Goal: Information Seeking & Learning: Compare options

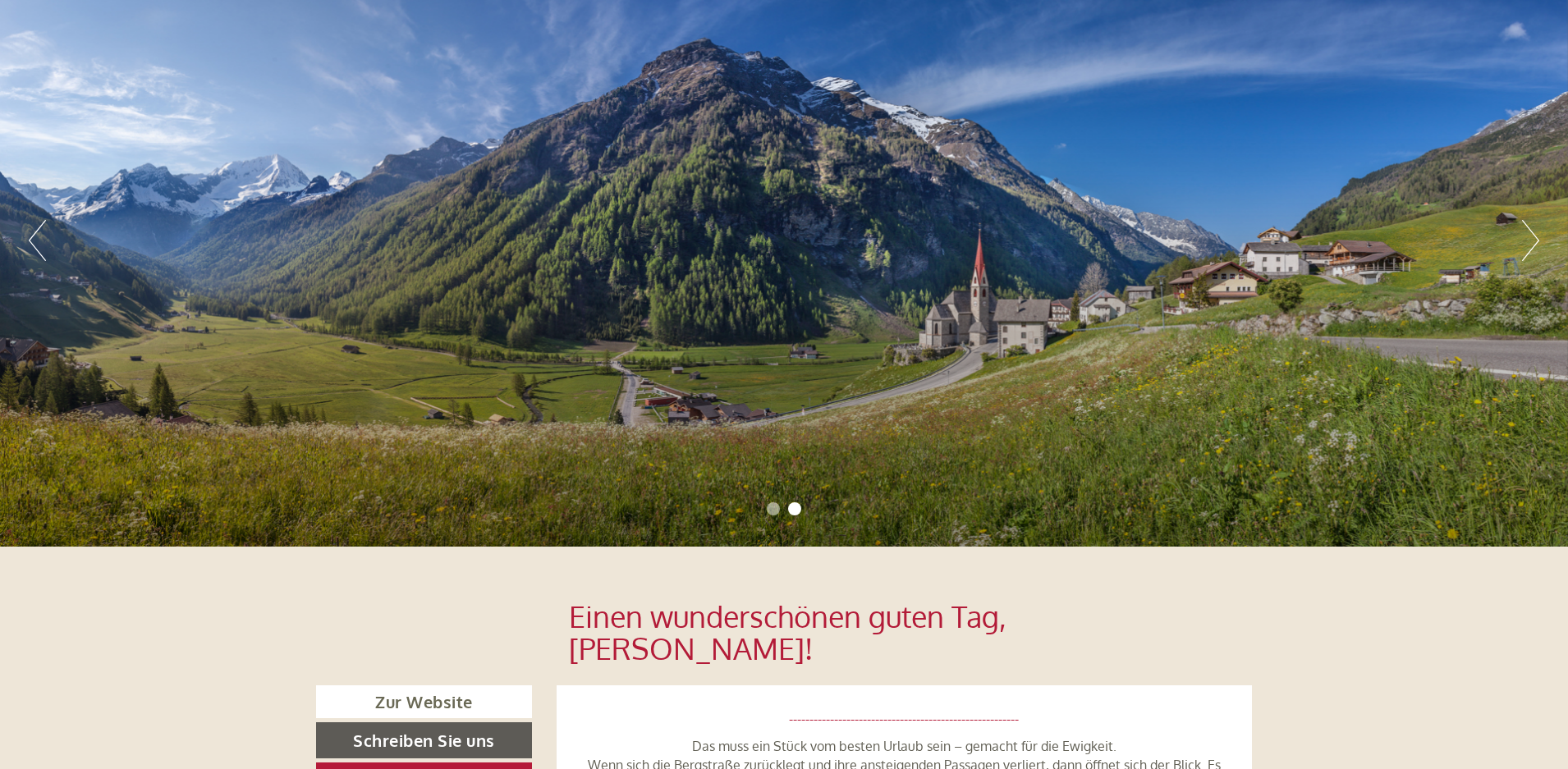
scroll to position [82, 0]
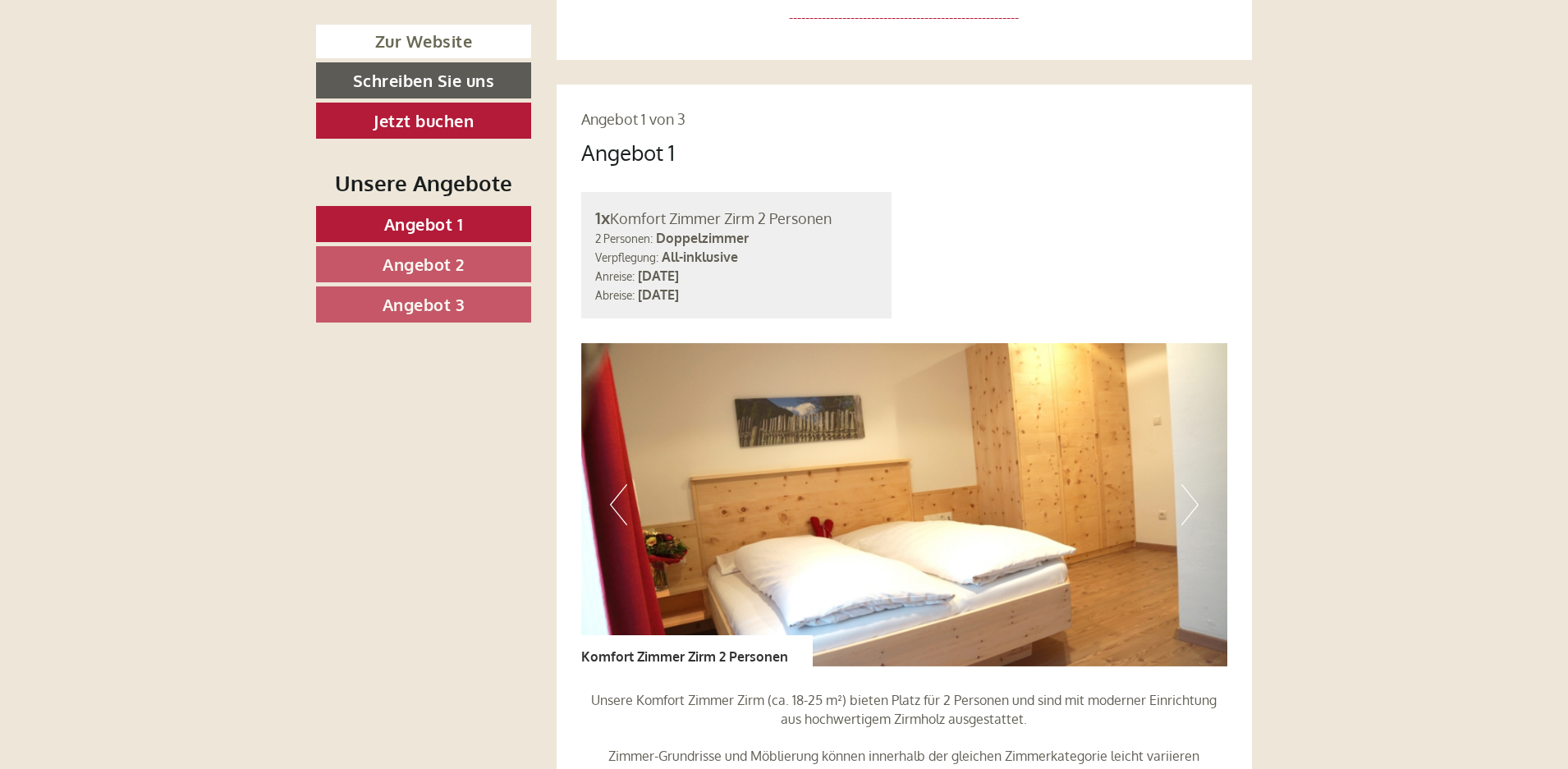
scroll to position [1149, 0]
click at [423, 269] on span "Angebot 2" at bounding box center [424, 264] width 82 height 22
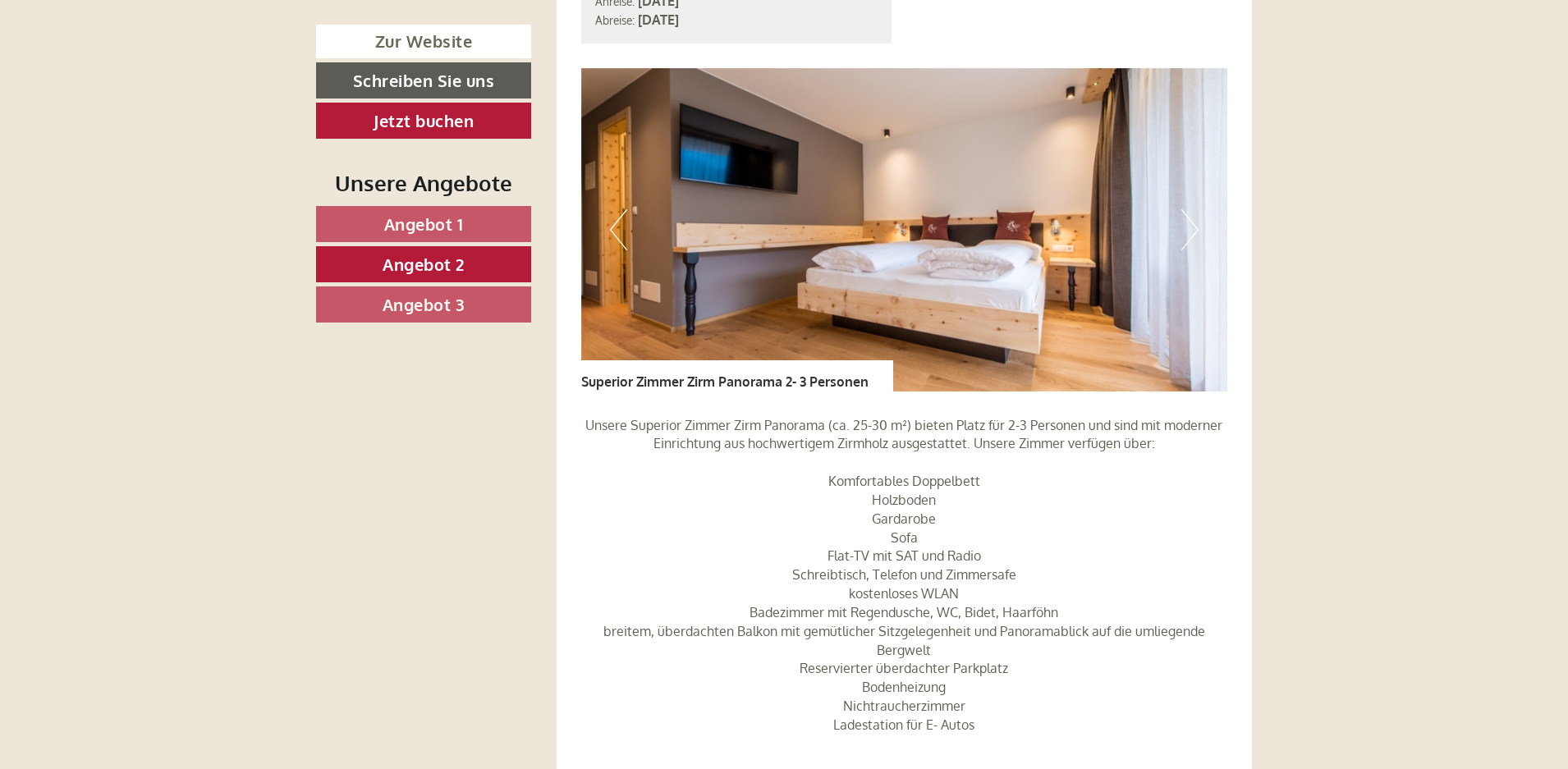
scroll to position [1775, 0]
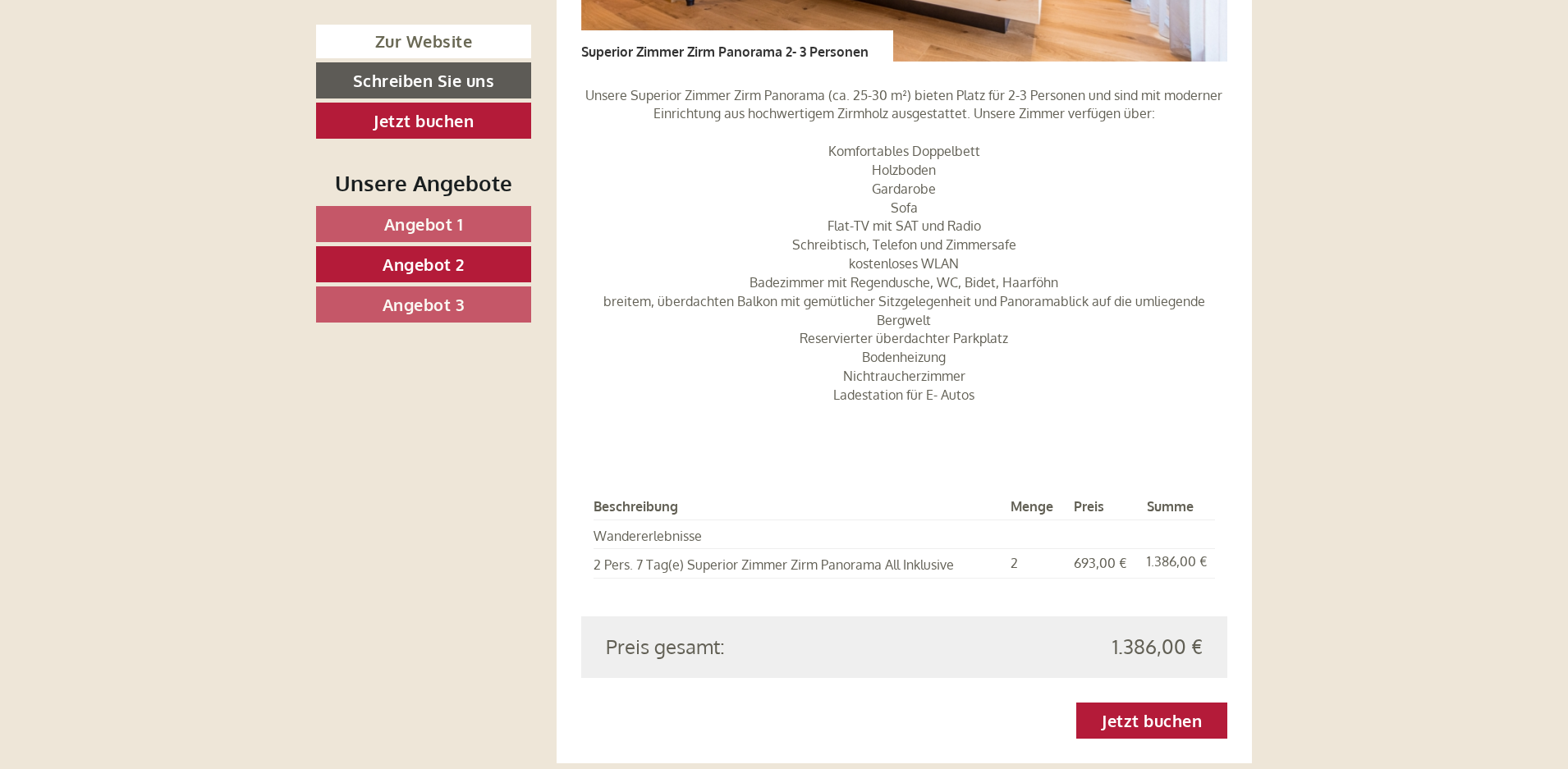
click at [440, 298] on span "Angebot 3" at bounding box center [424, 305] width 83 height 22
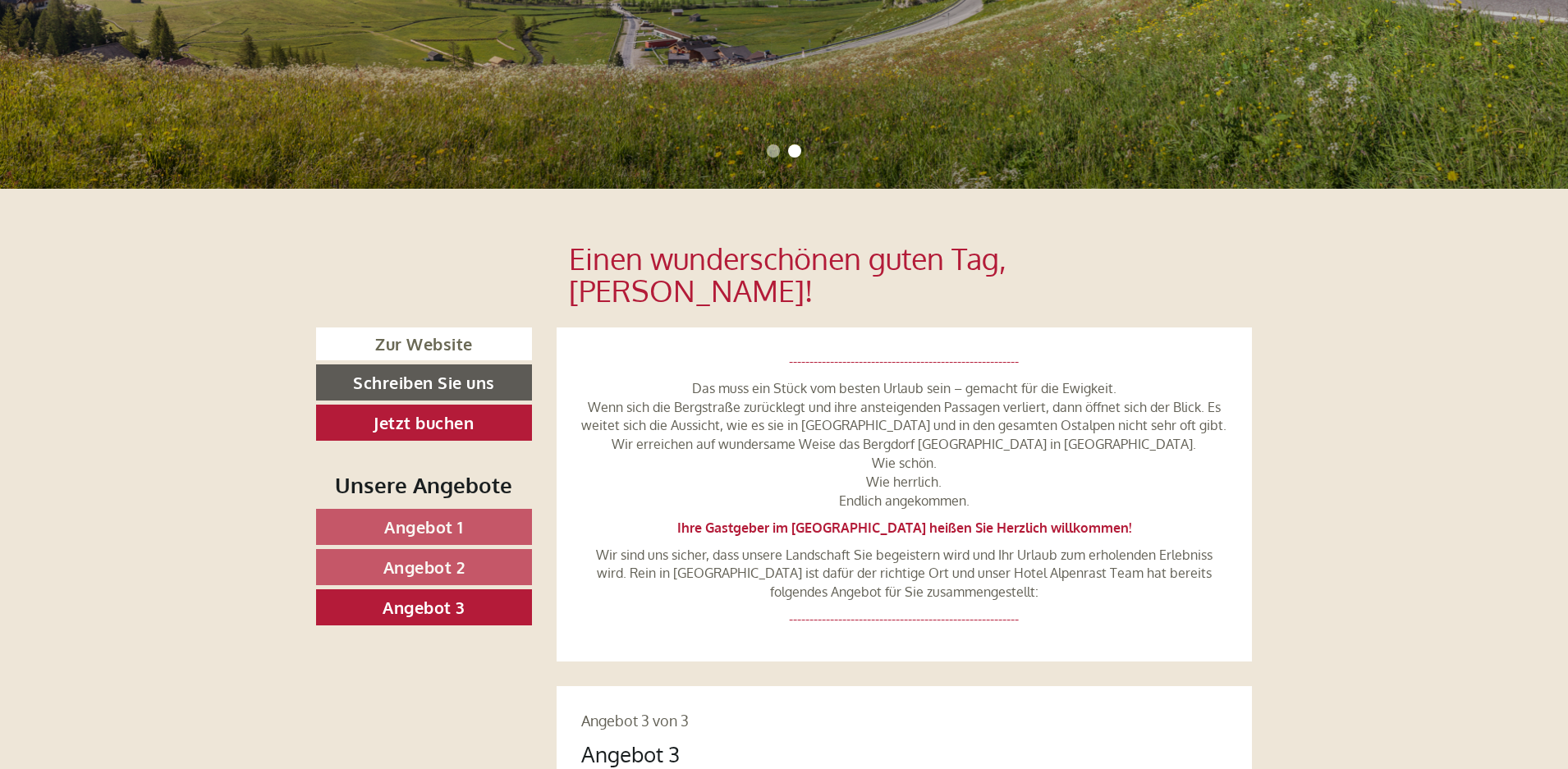
scroll to position [543, 0]
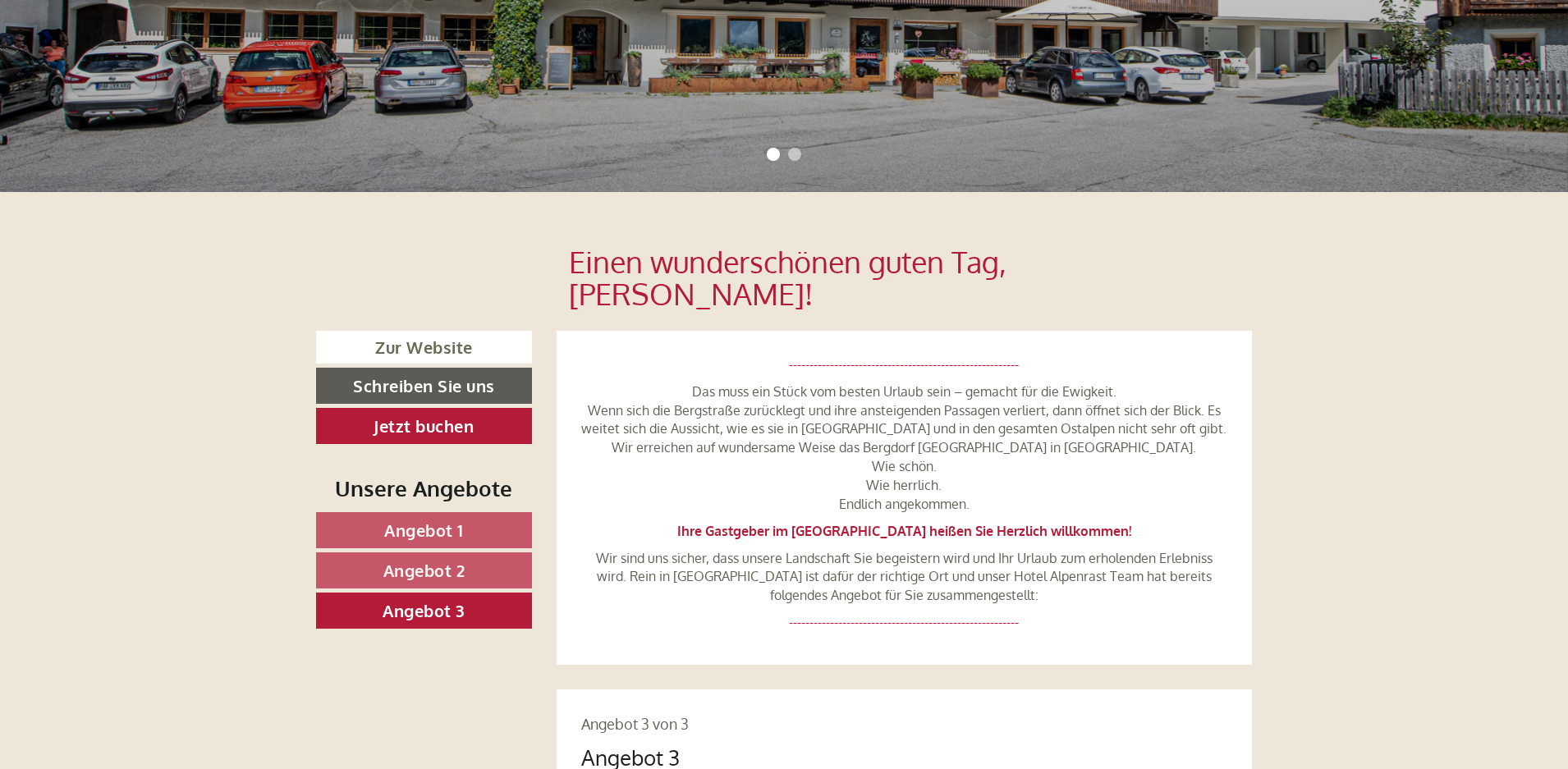
click at [471, 512] on link "Angebot 1" at bounding box center [424, 530] width 216 height 36
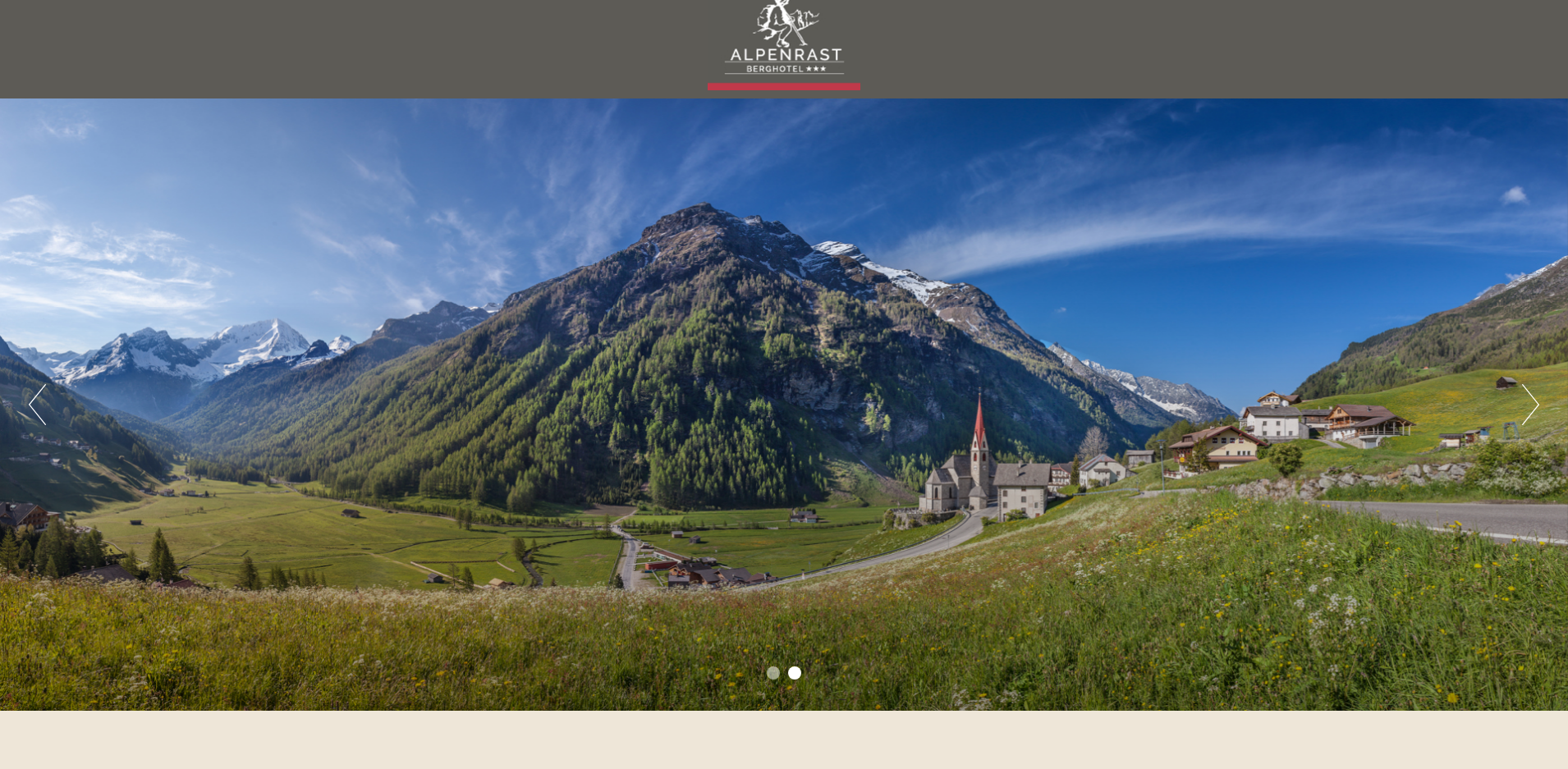
scroll to position [0, 0]
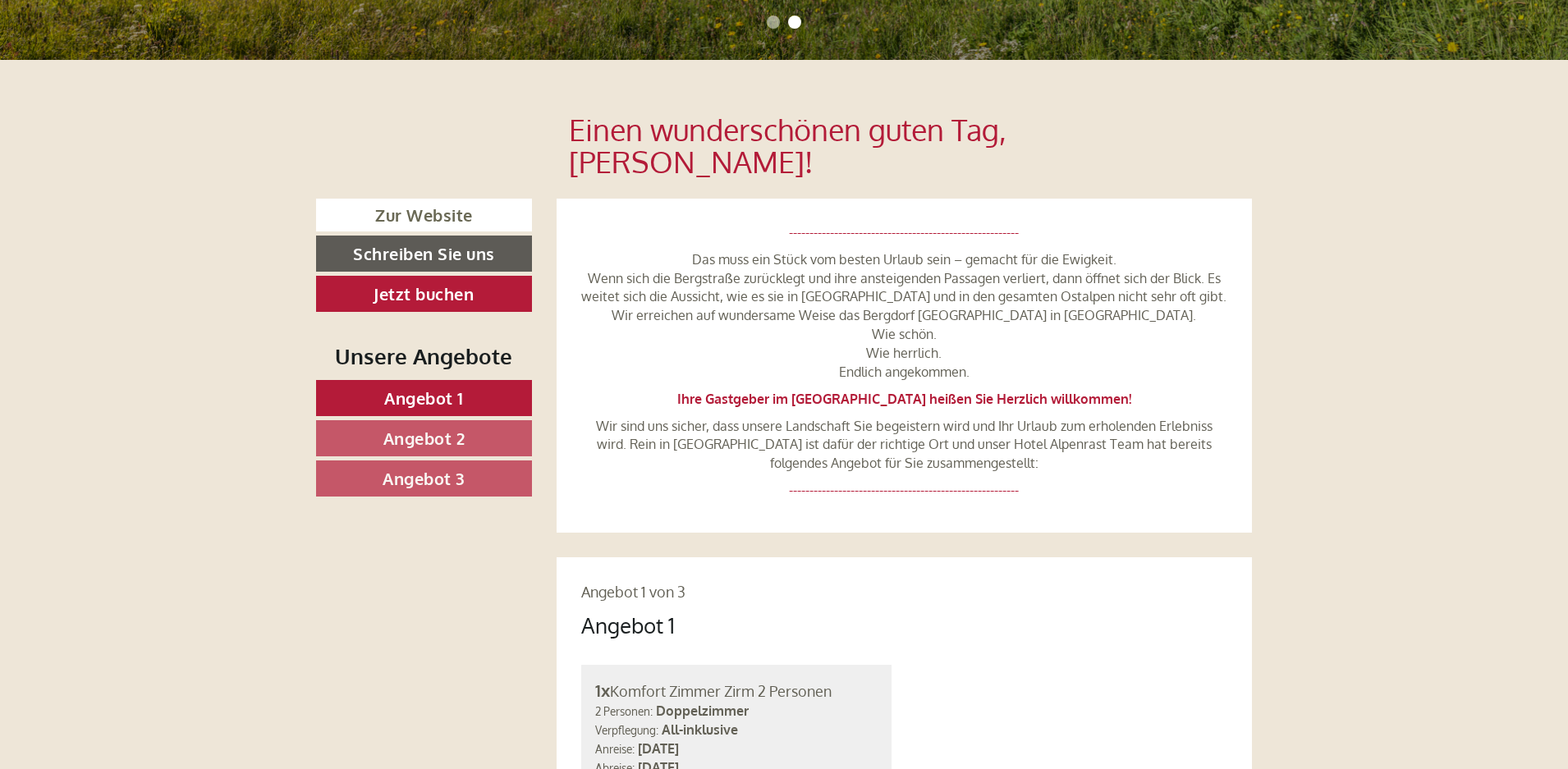
scroll to position [739, 0]
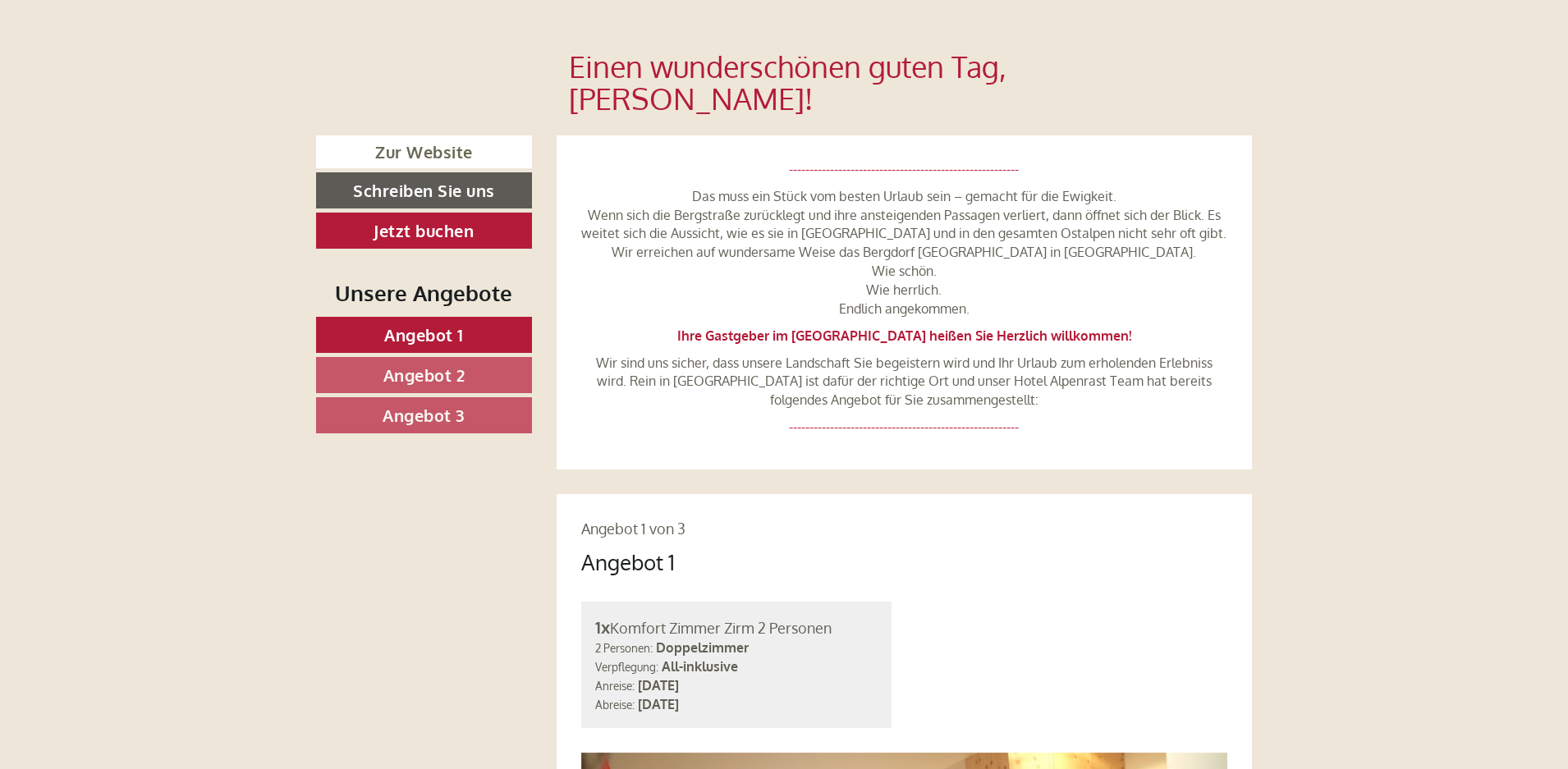
click at [467, 357] on link "Angebot 2" at bounding box center [424, 375] width 216 height 36
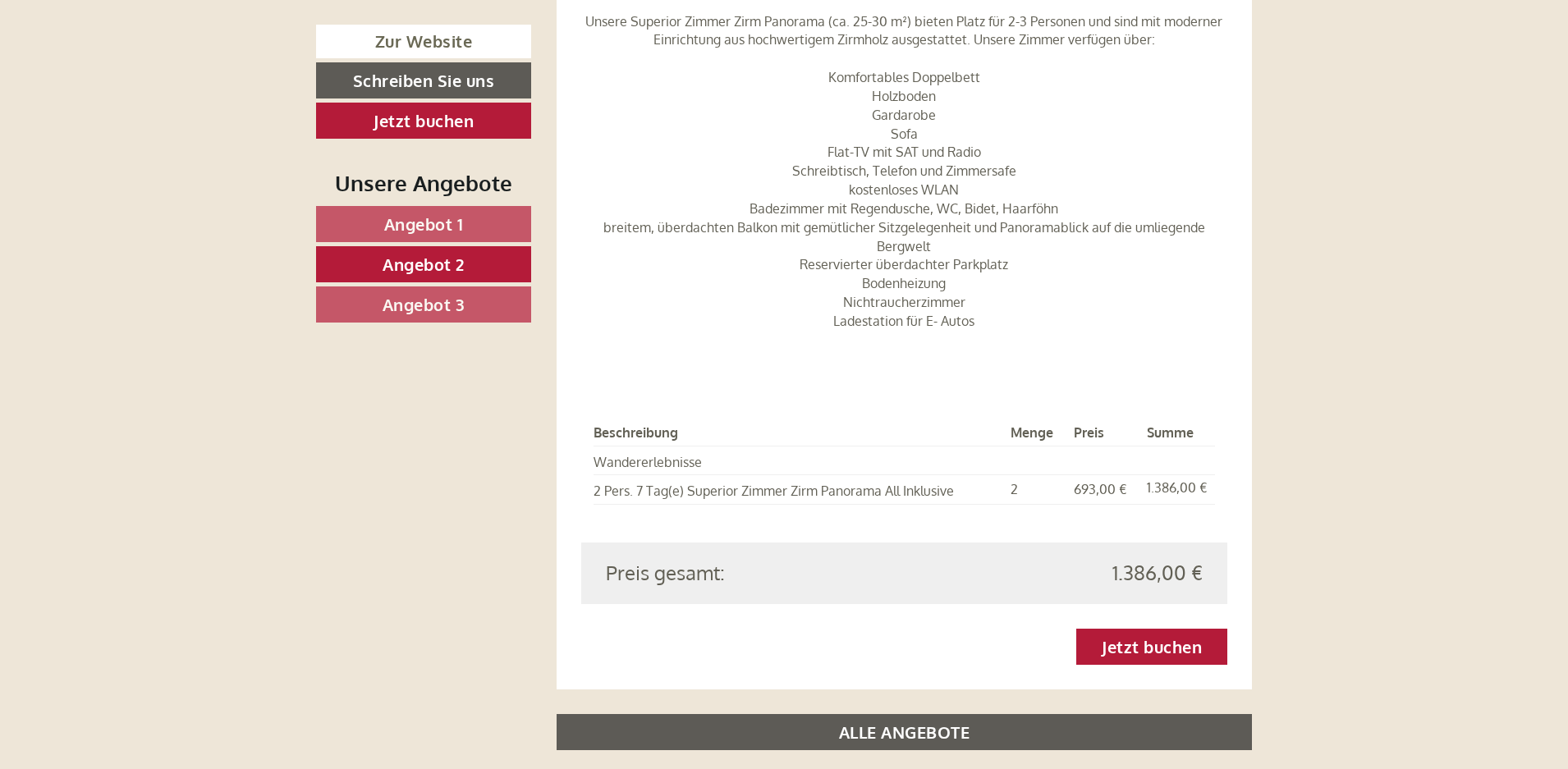
scroll to position [1857, 0]
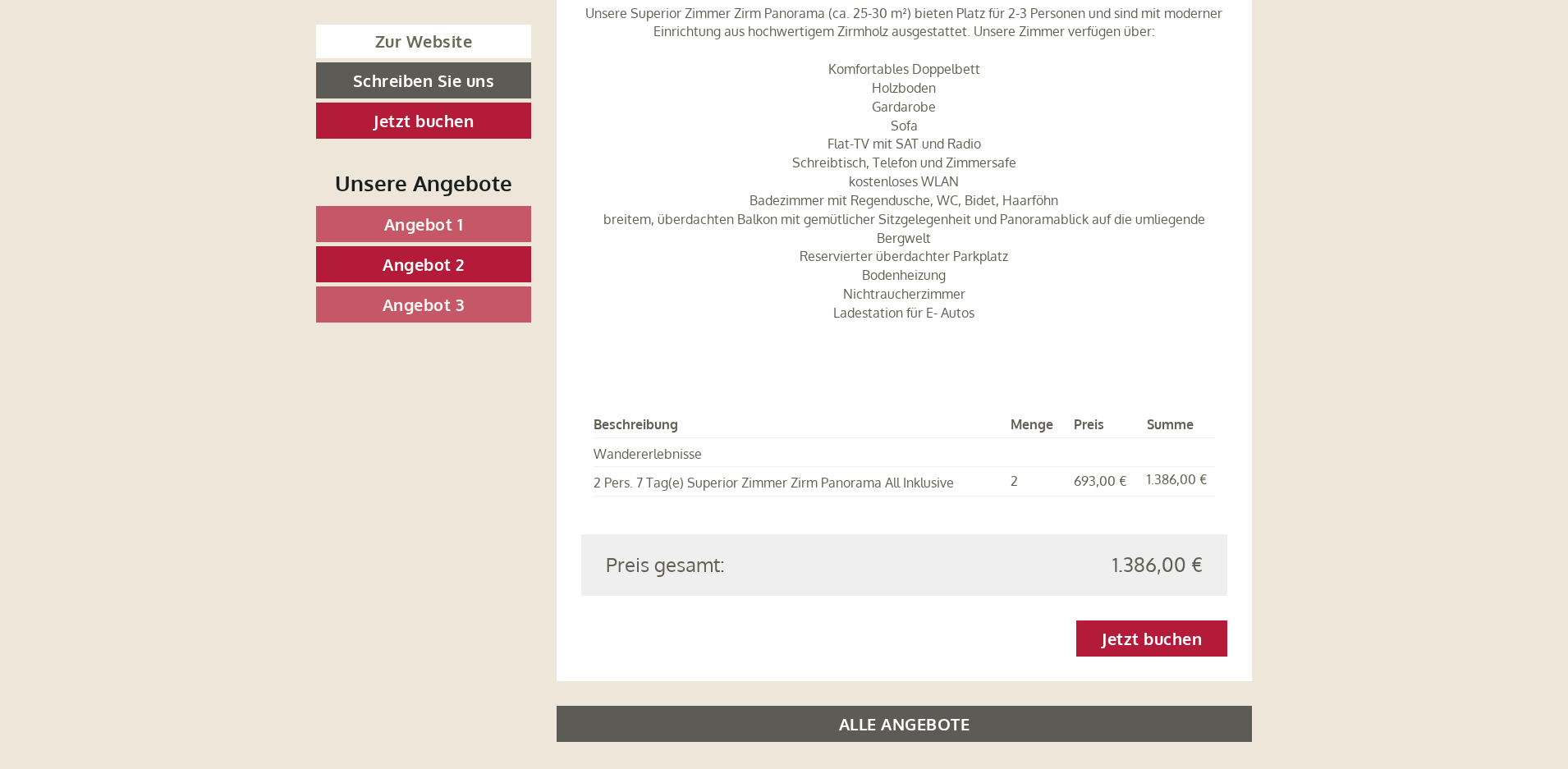
click at [412, 306] on span "Angebot 3" at bounding box center [424, 305] width 83 height 22
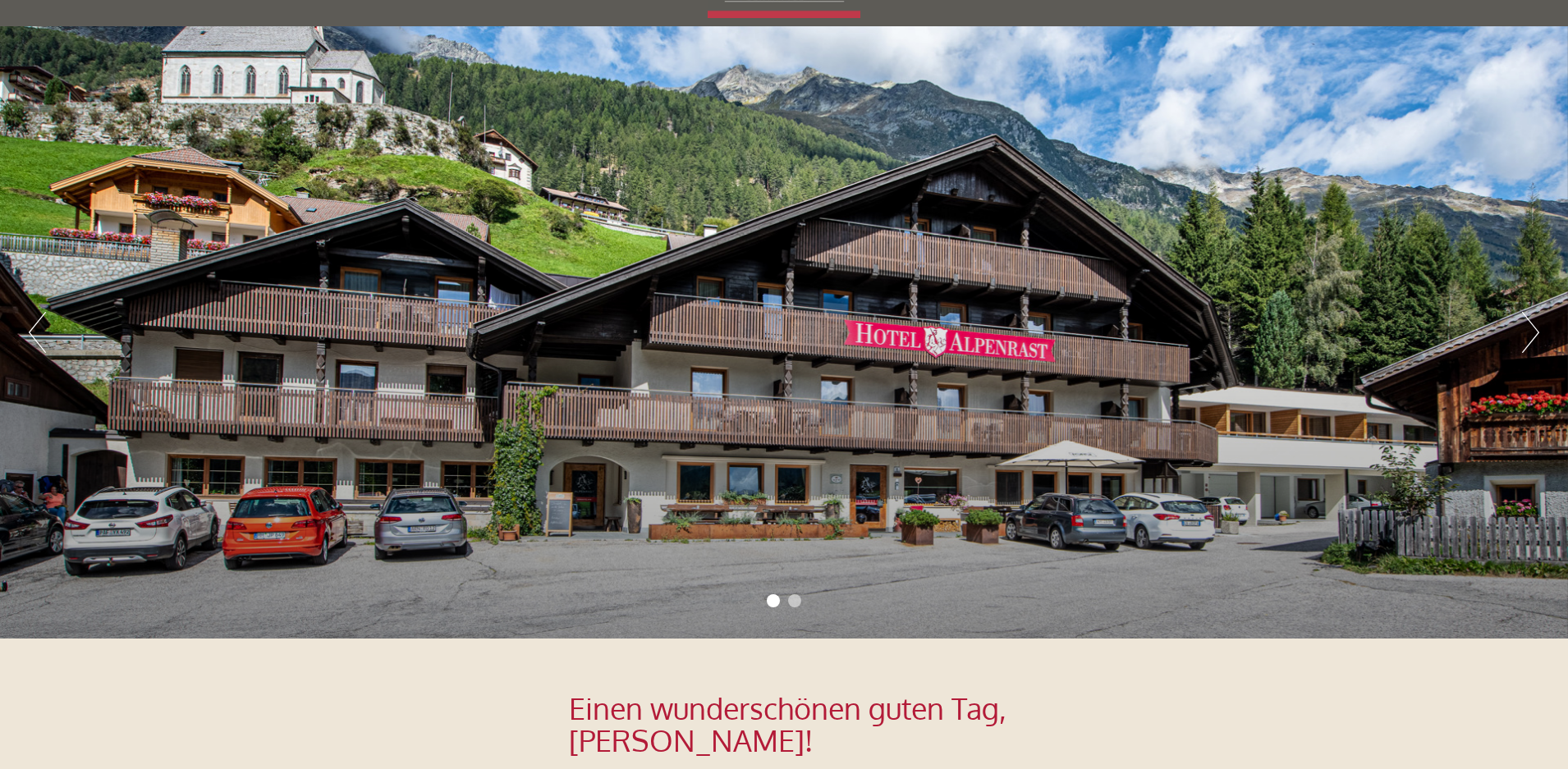
scroll to position [0, 0]
